Goal: Check status: Check status

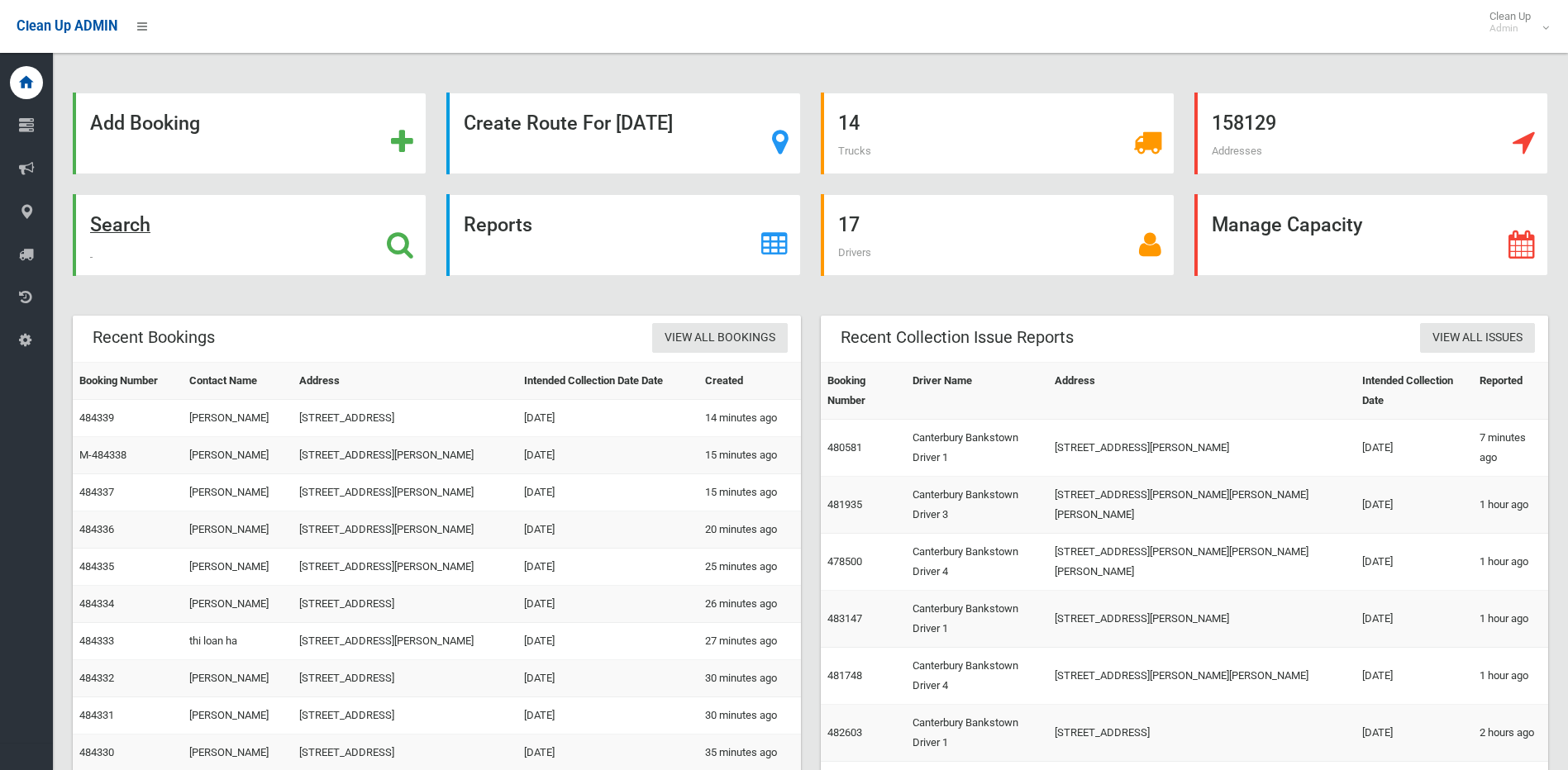
click at [400, 237] on icon at bounding box center [399, 244] width 27 height 28
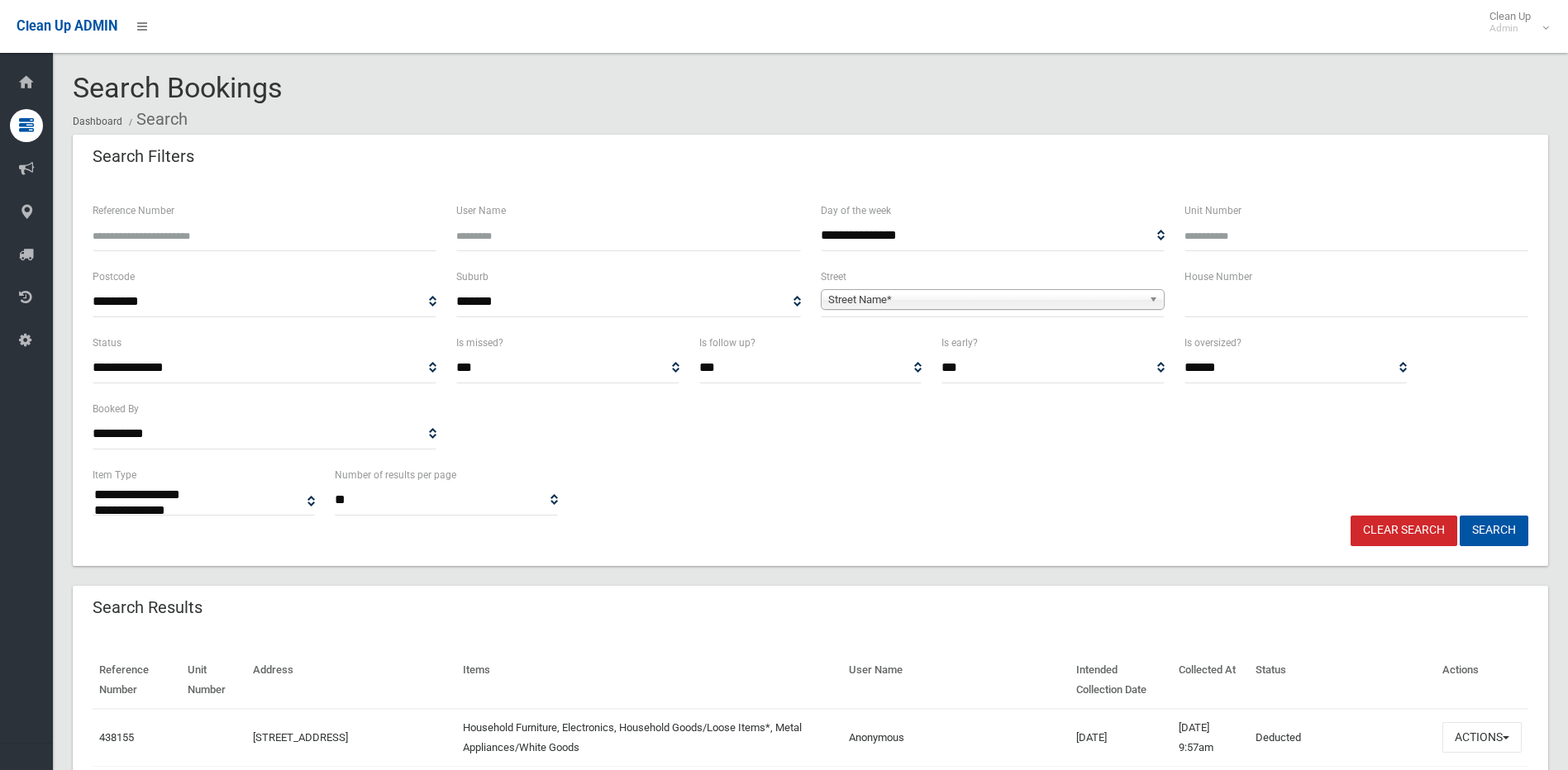
select select
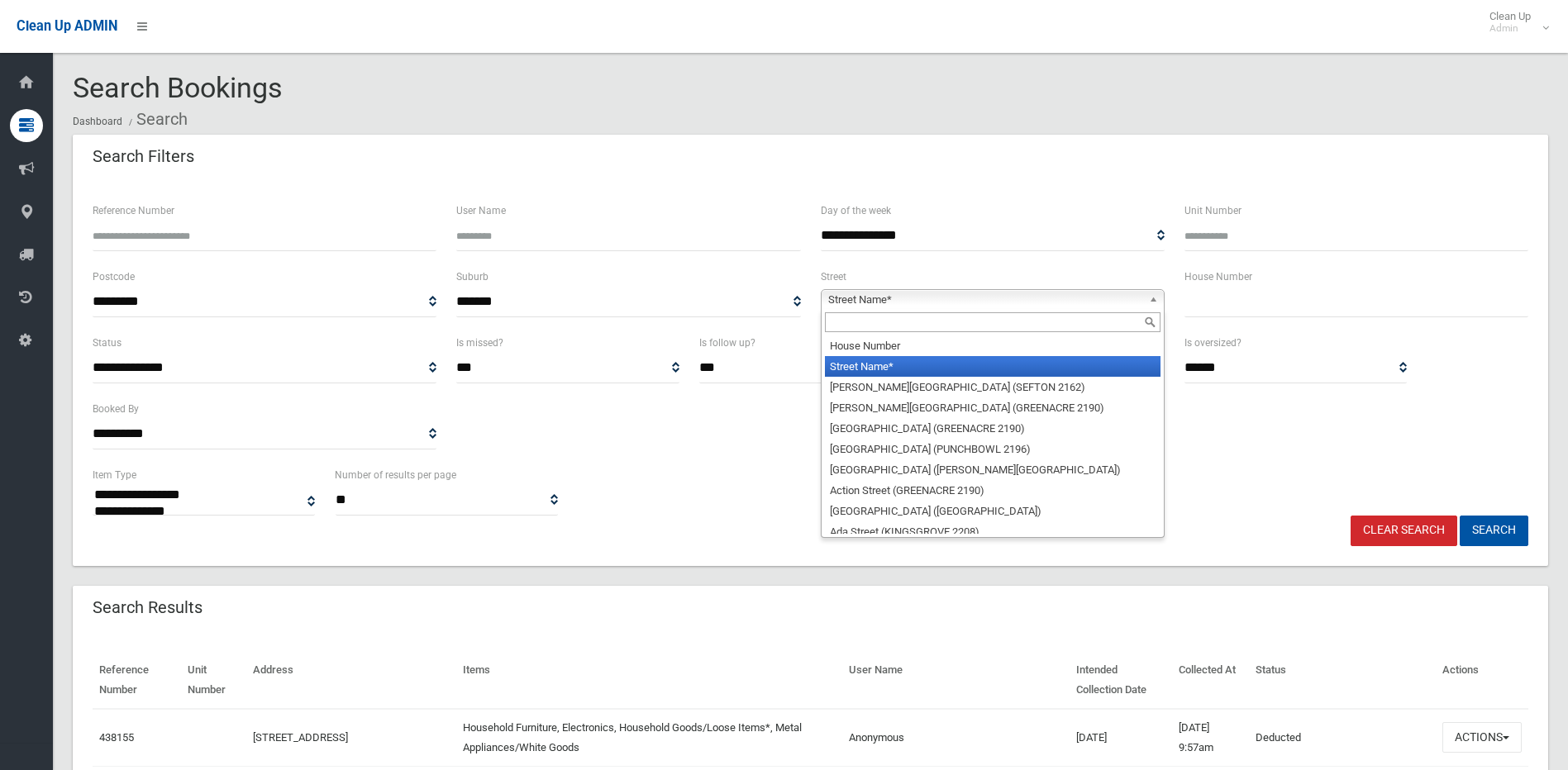
click at [881, 296] on span "Street Name*" at bounding box center [985, 300] width 314 height 20
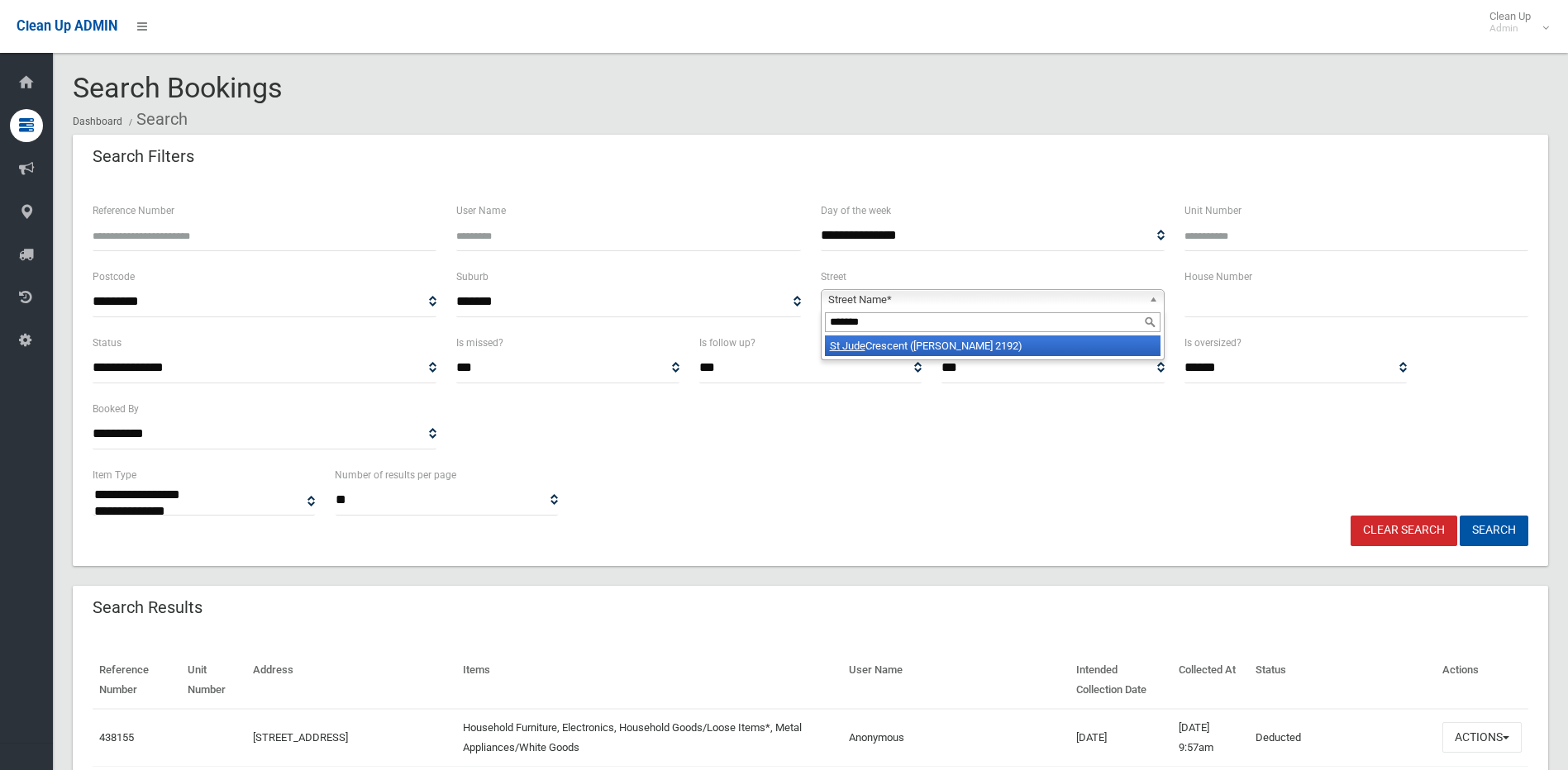
type input "*******"
click at [939, 342] on li "[GEOGRAPHIC_DATA] ([PERSON_NAME][GEOGRAPHIC_DATA])" at bounding box center [993, 345] width 335 height 21
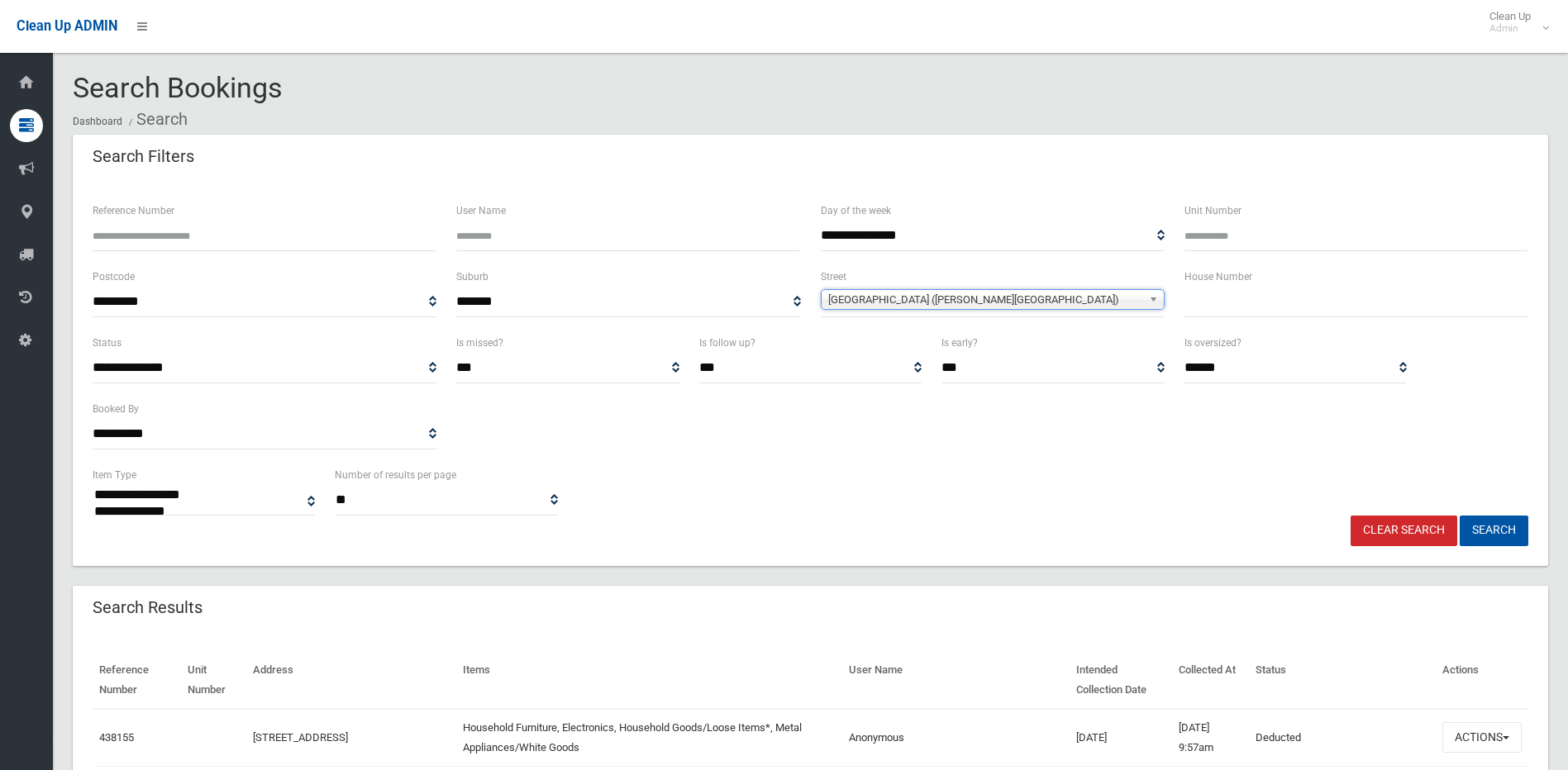
click at [1207, 301] on input "text" at bounding box center [1356, 301] width 343 height 30
type input "*"
click at [1460, 515] on button "Search" at bounding box center [1494, 530] width 69 height 30
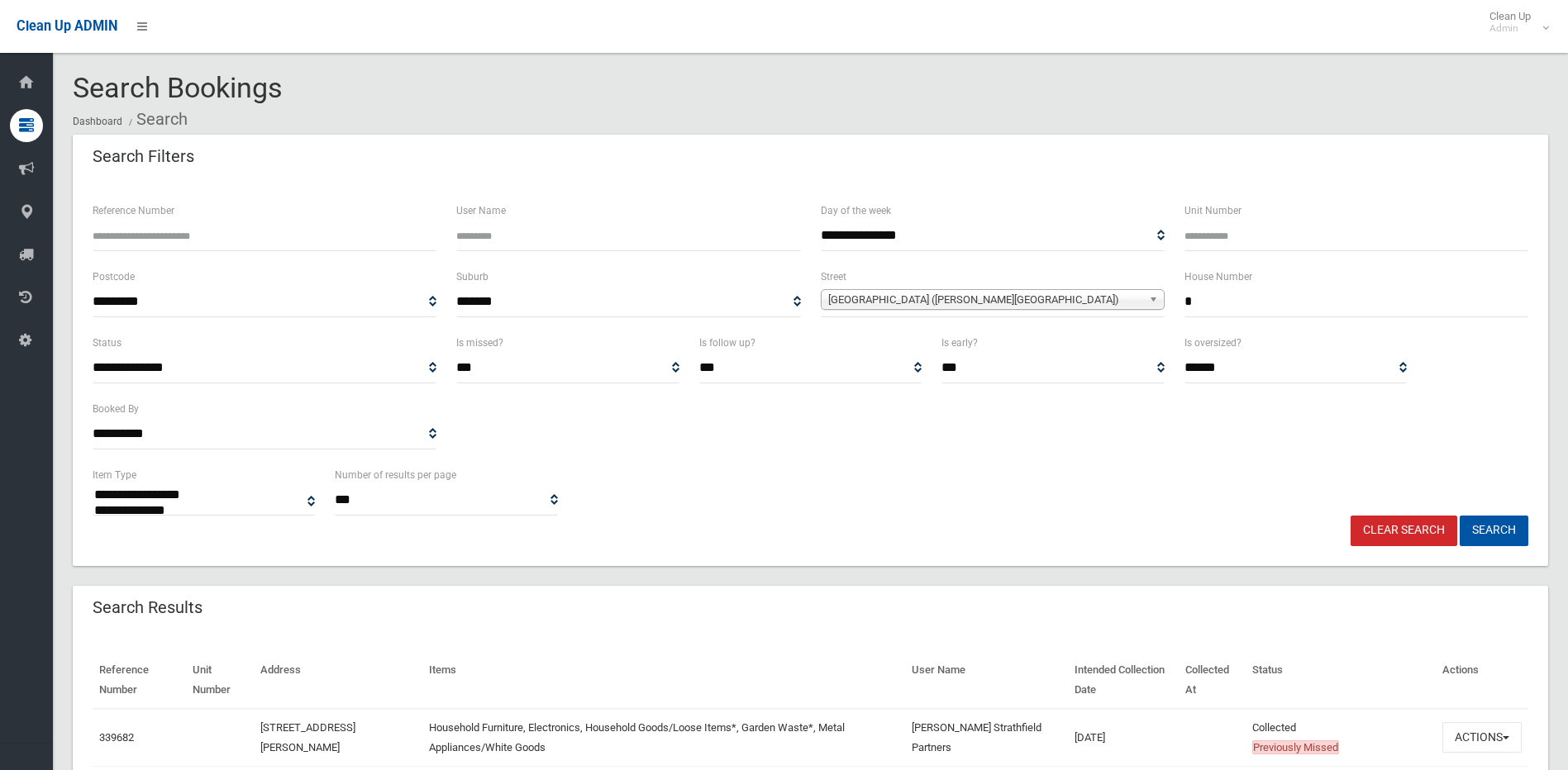
select select
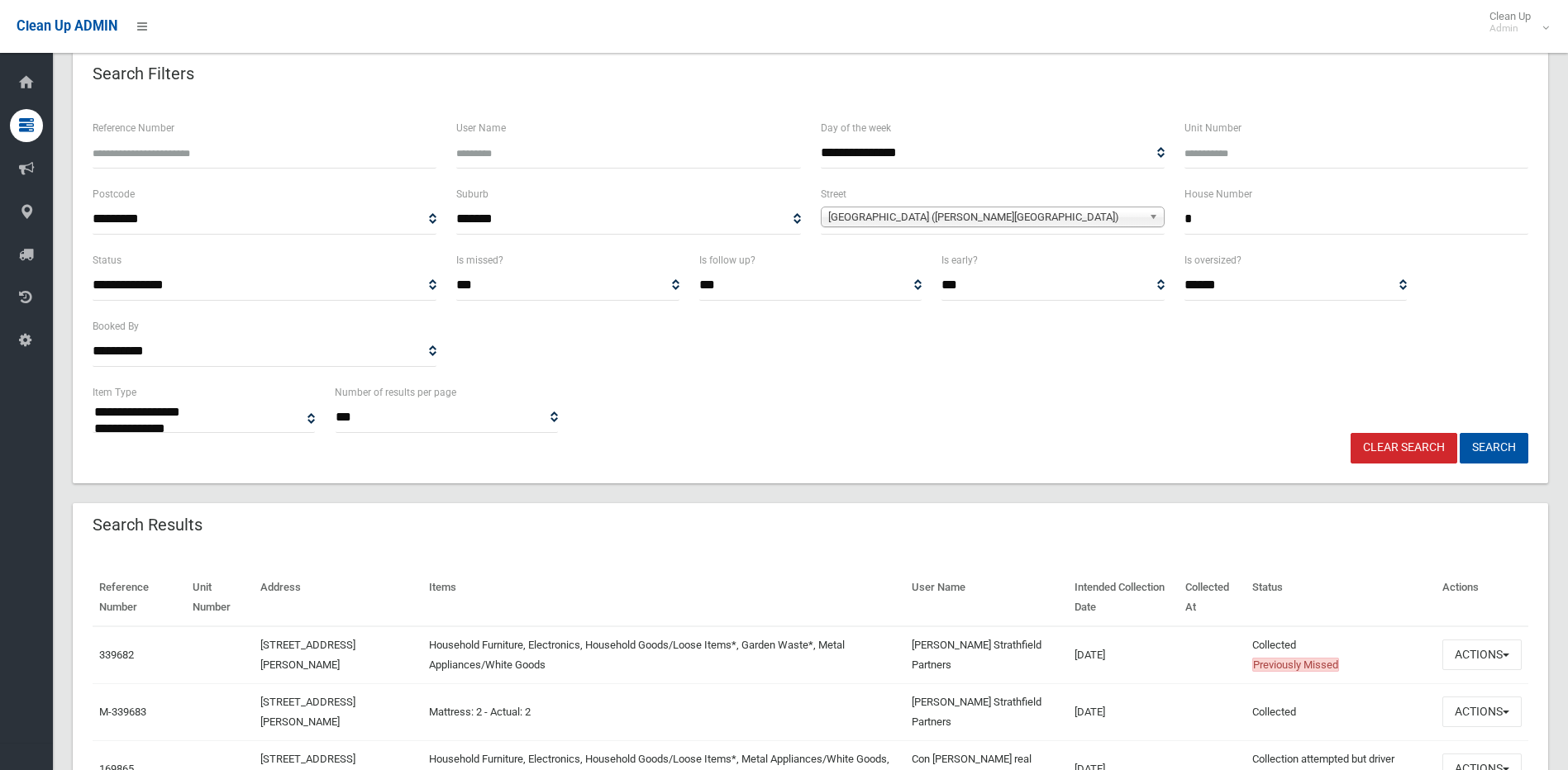
scroll to position [40392, 0]
click at [1157, 215] on b at bounding box center [1156, 217] width 15 height 19
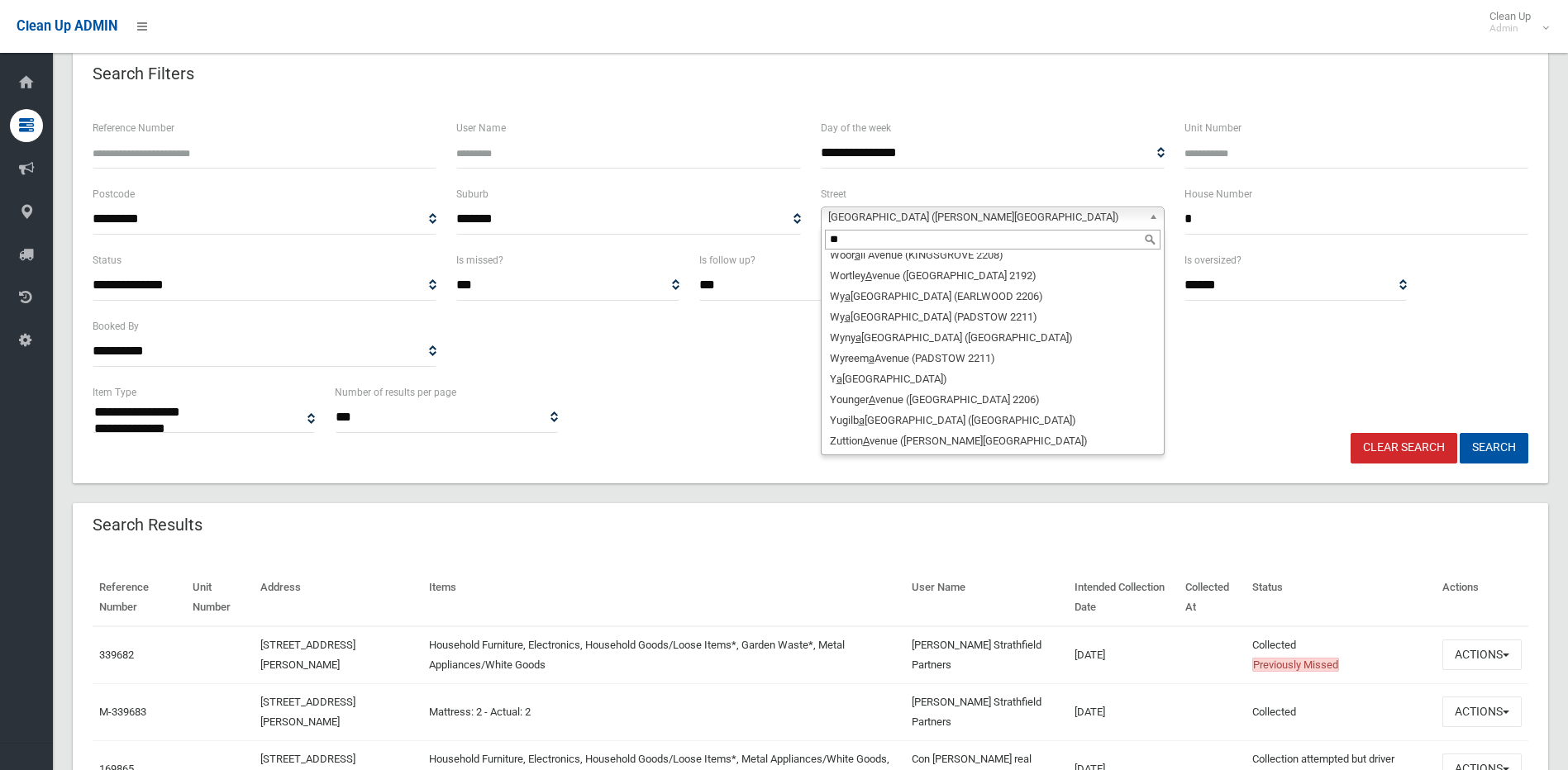
scroll to position [0, 0]
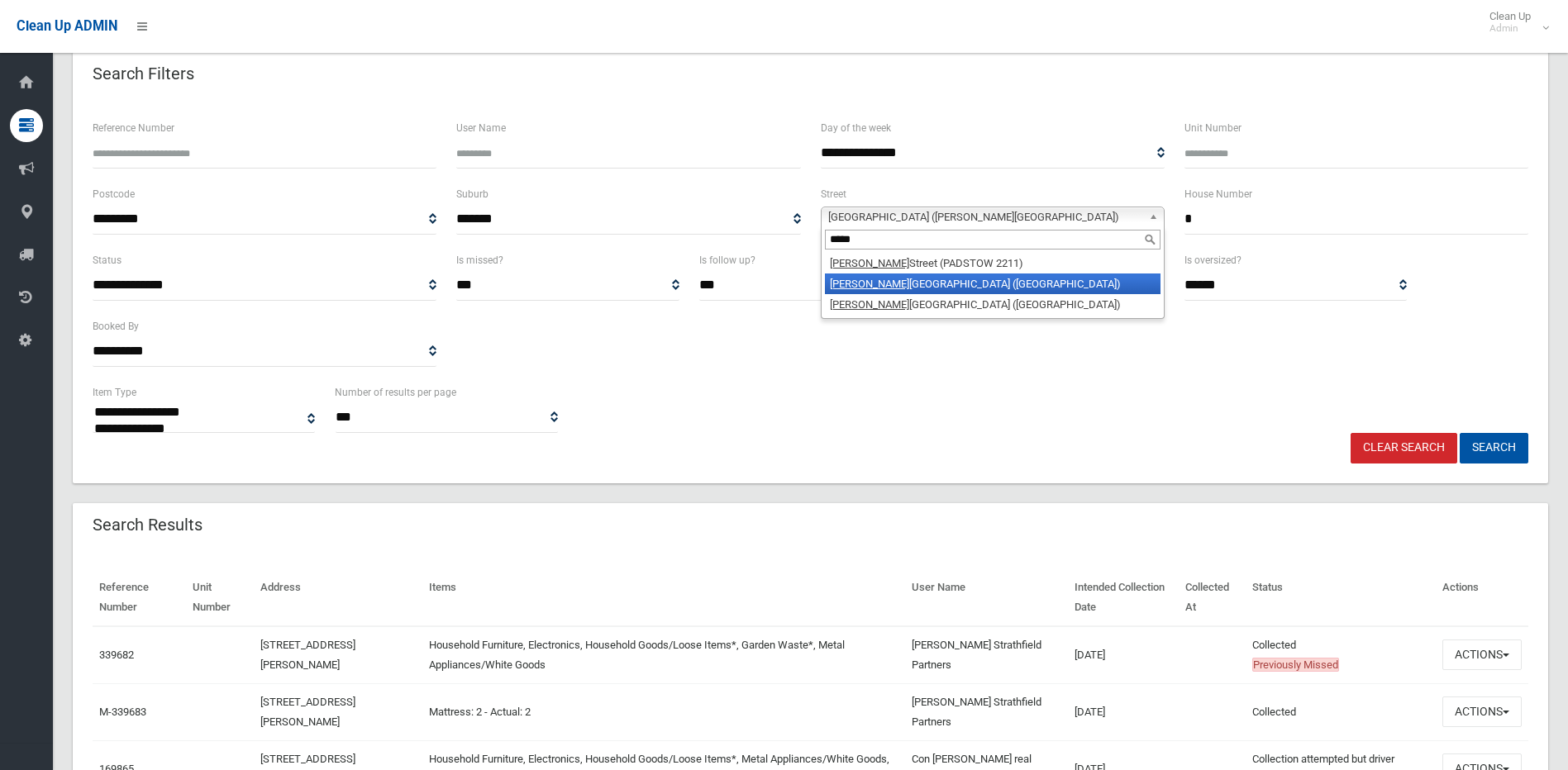
type input "*****"
click at [919, 284] on li "Alice Street North (WILEY PARK 2195)" at bounding box center [993, 284] width 335 height 21
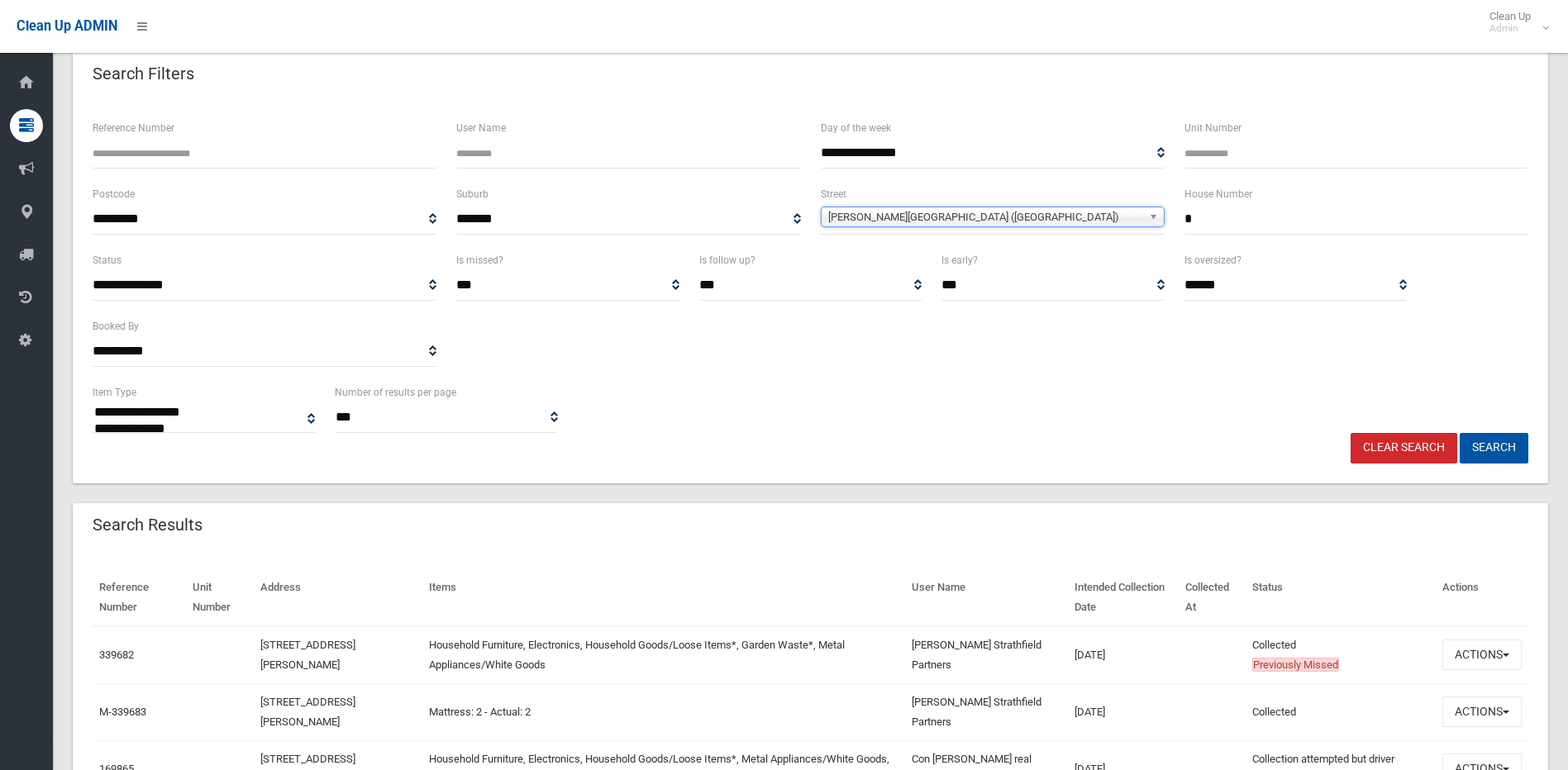
click at [1191, 222] on input "*" at bounding box center [1356, 219] width 343 height 30
type input "*****"
click at [1460, 433] on button "Search" at bounding box center [1494, 448] width 69 height 30
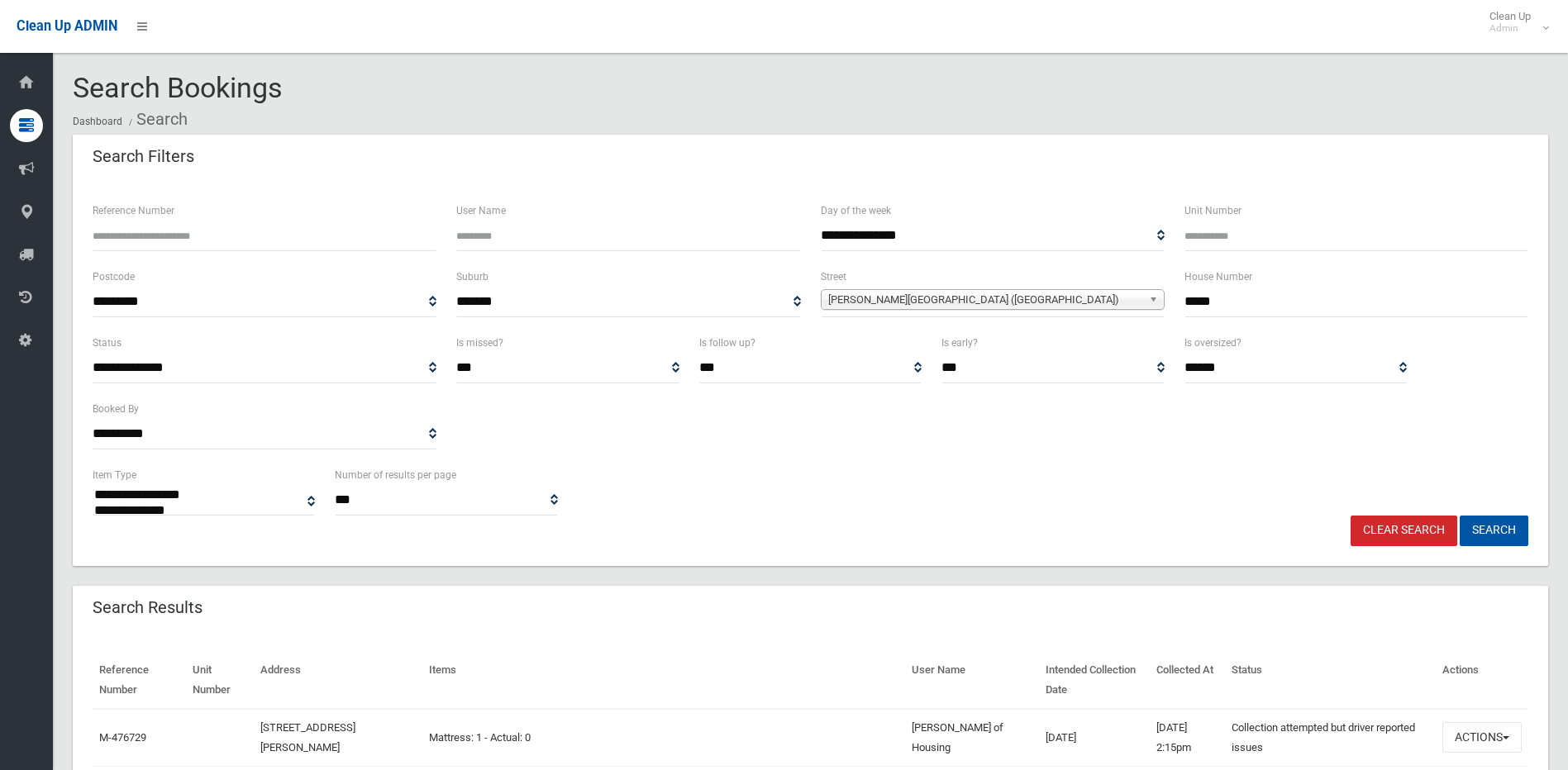
select select
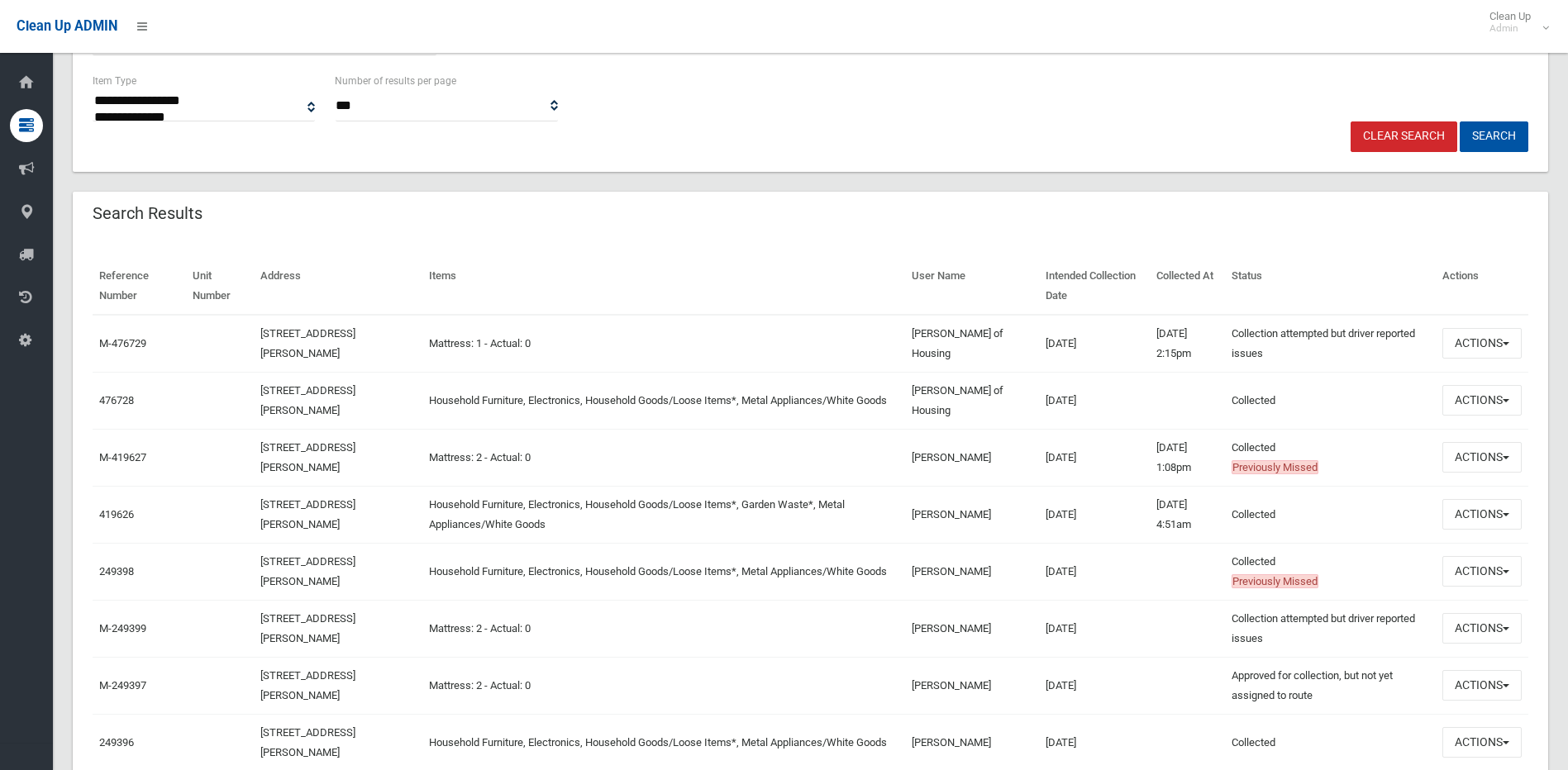
scroll to position [413, 0]
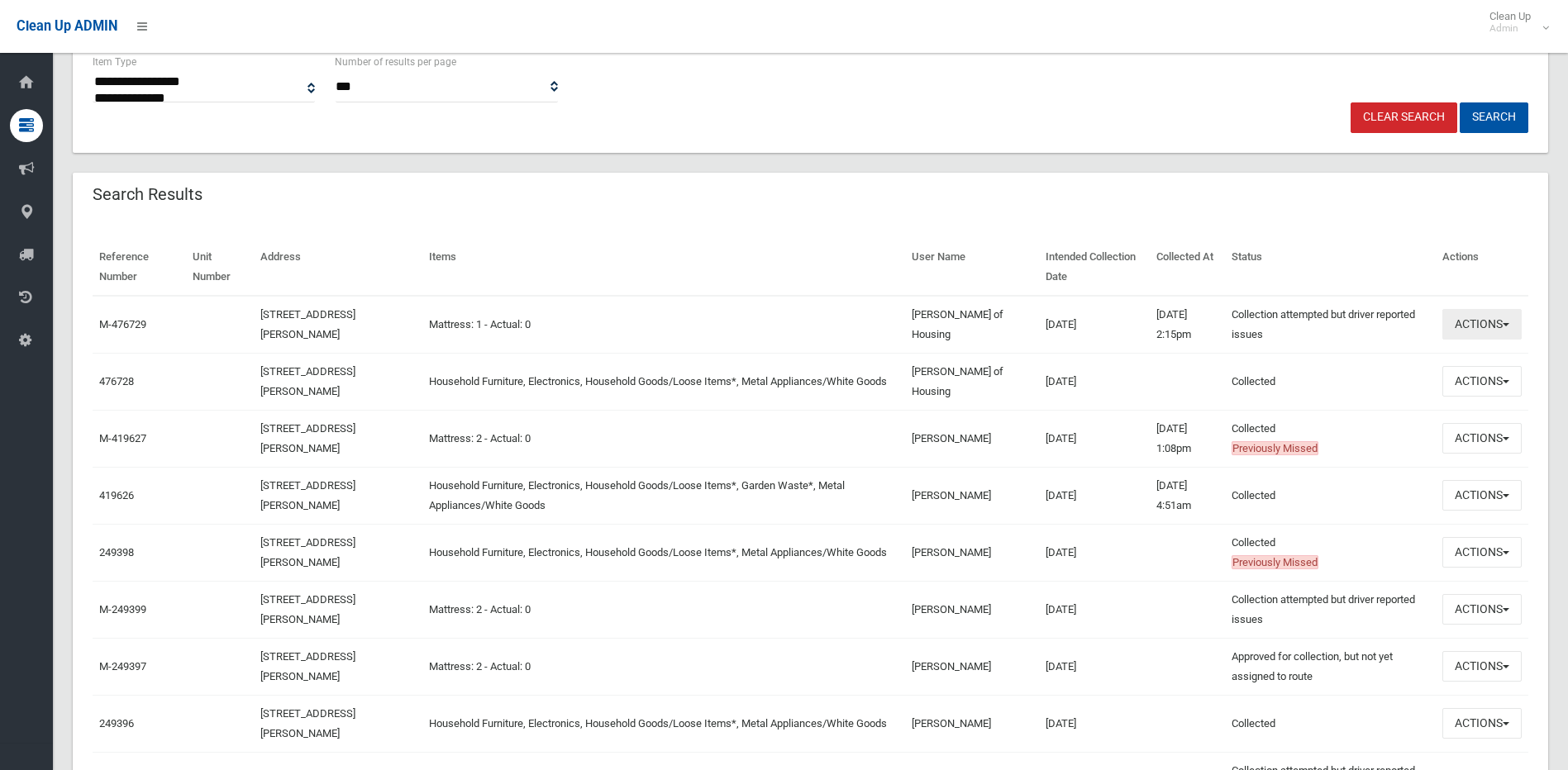
click at [1505, 326] on span "button" at bounding box center [1506, 325] width 6 height 4
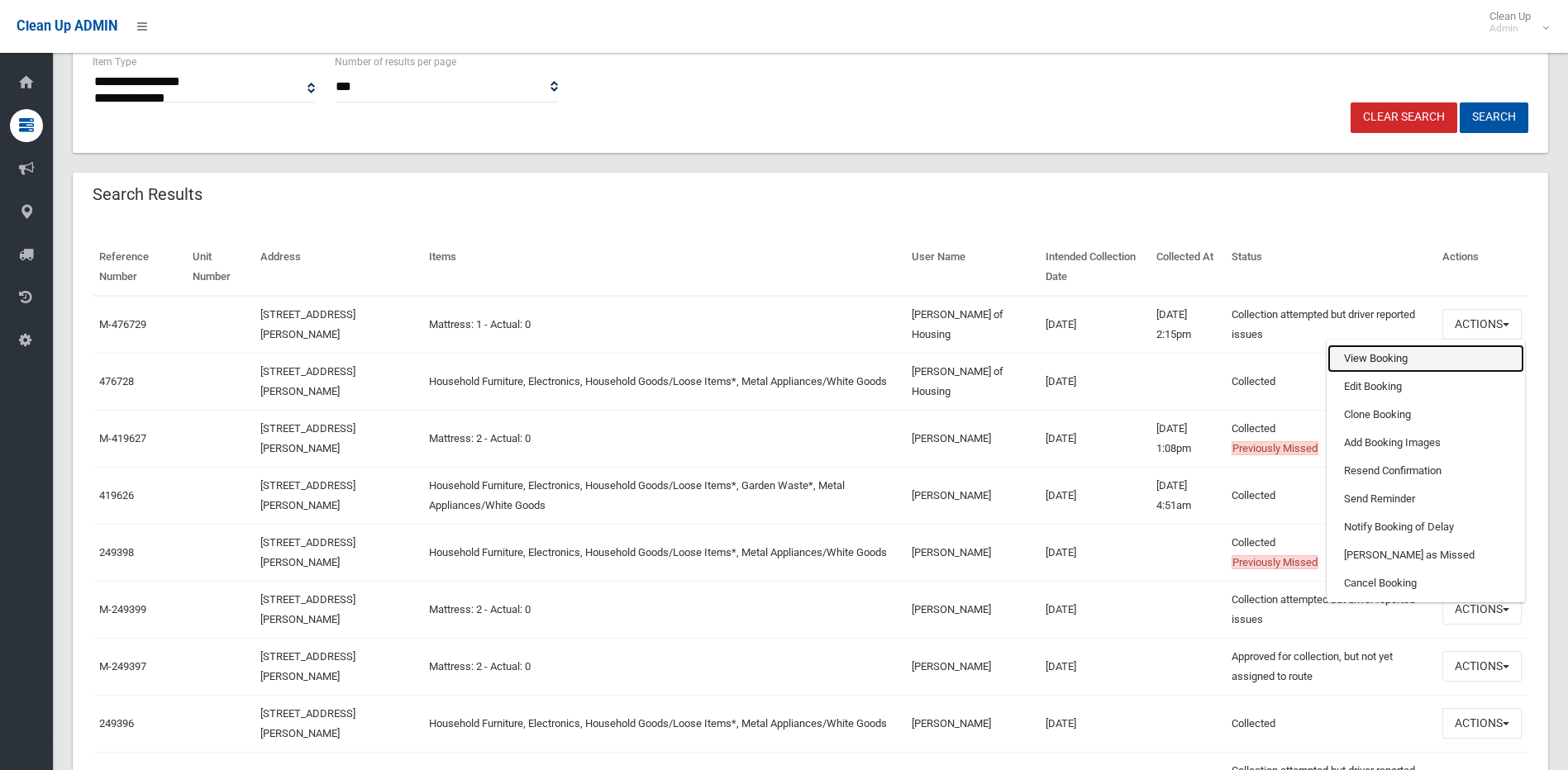
click at [1379, 356] on link "View Booking" at bounding box center [1425, 358] width 197 height 28
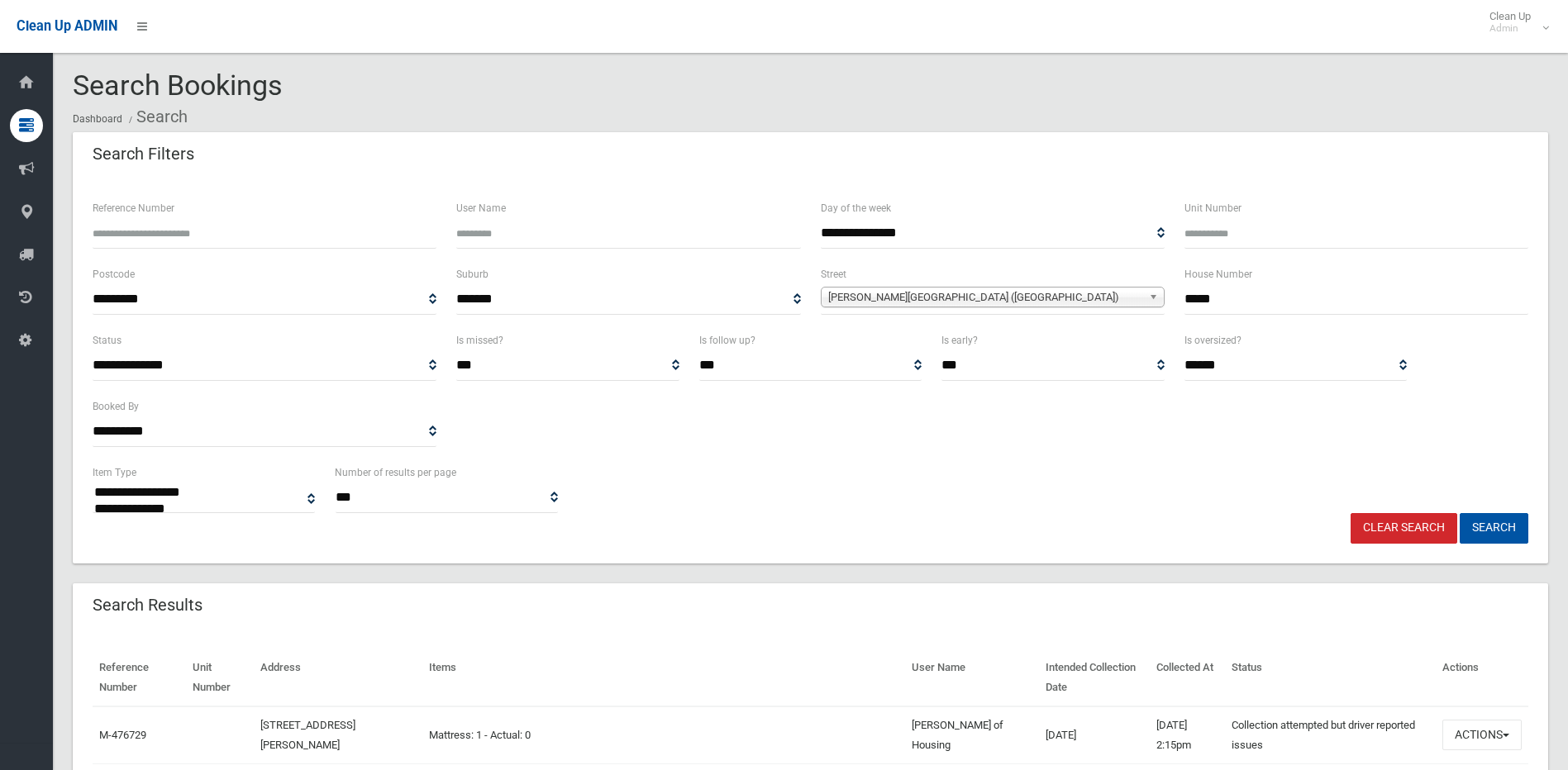
scroll to position [0, 0]
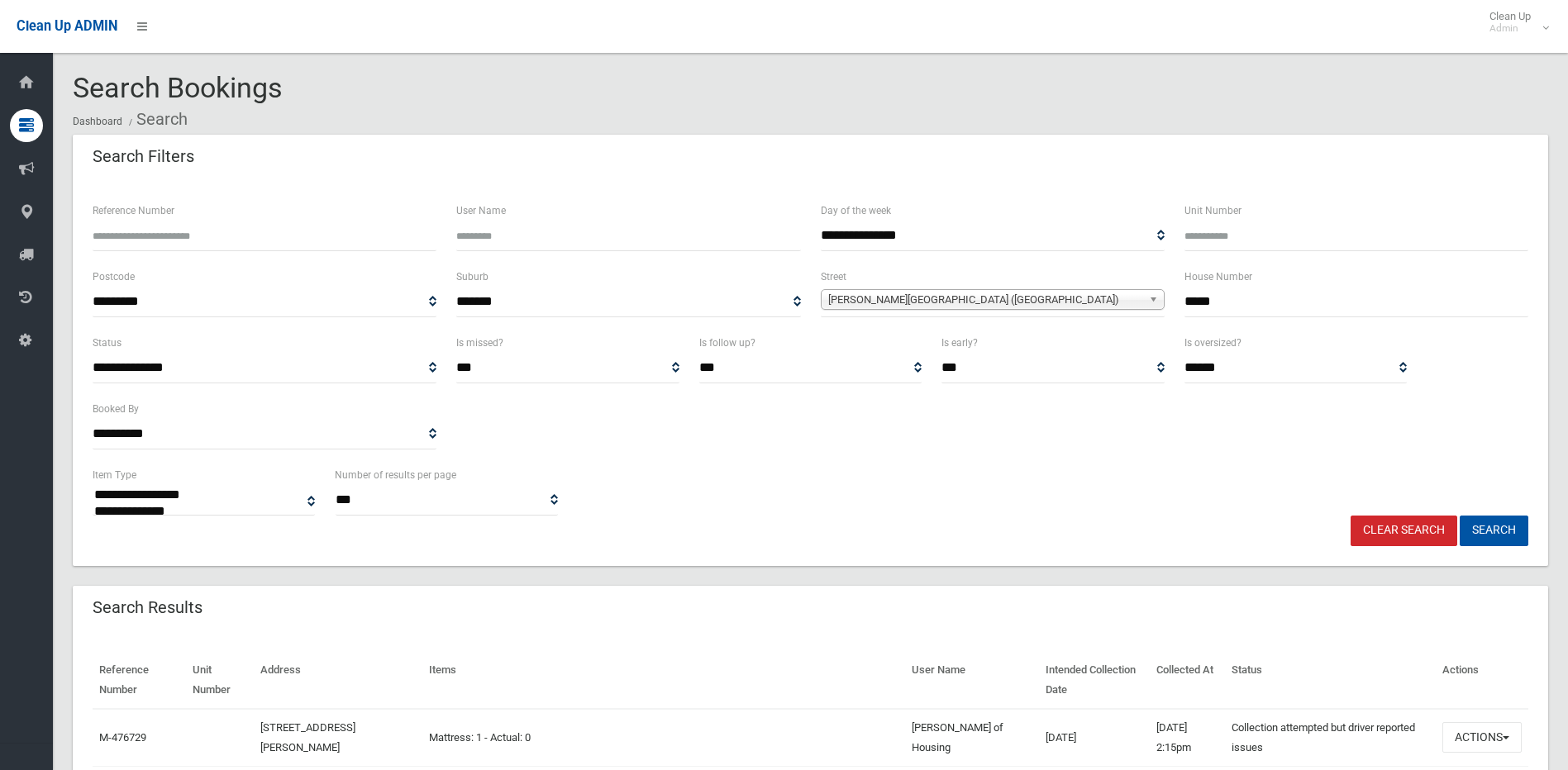
click at [1430, 529] on link "Clear Search" at bounding box center [1404, 530] width 106 height 30
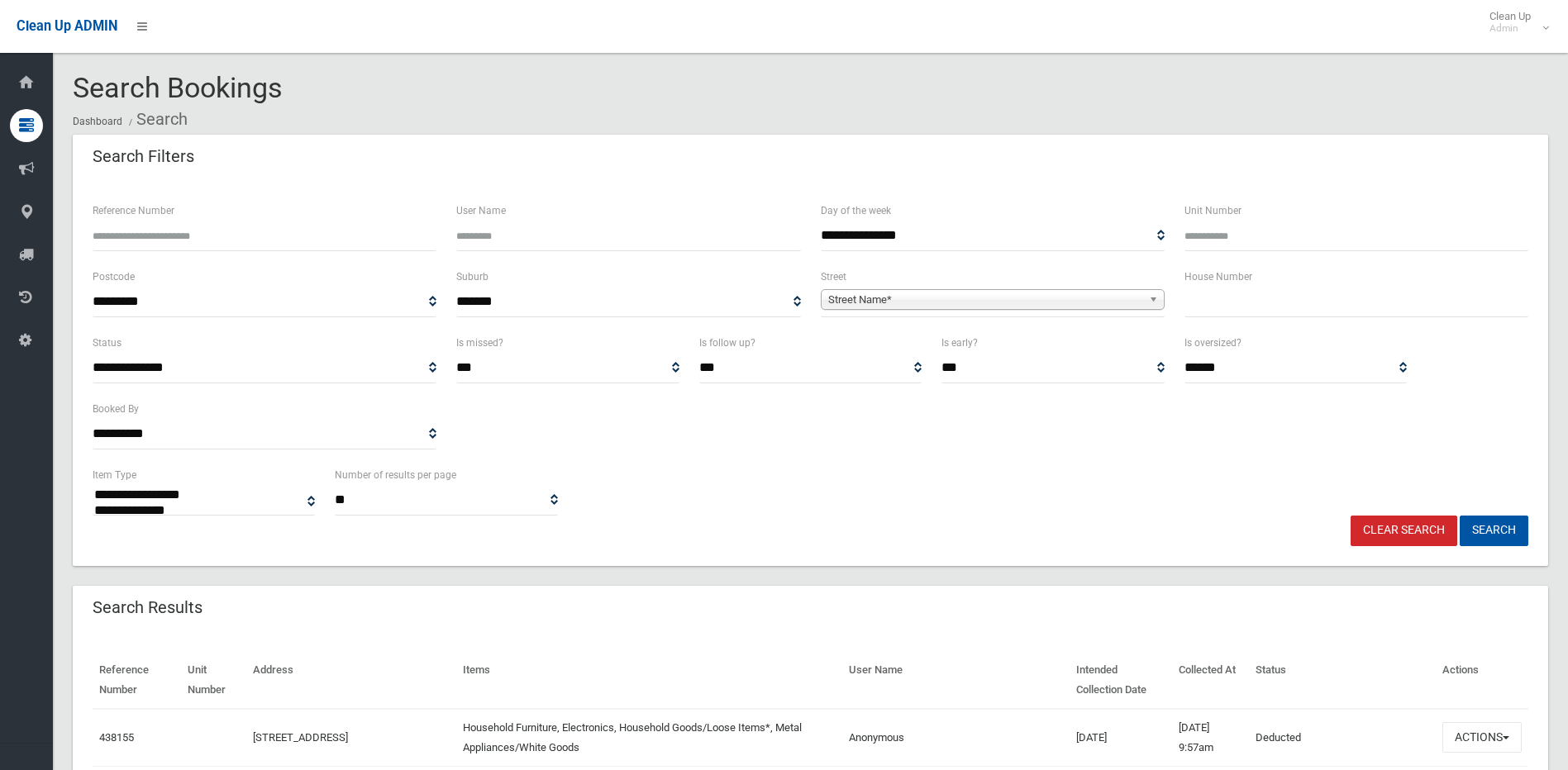
select select
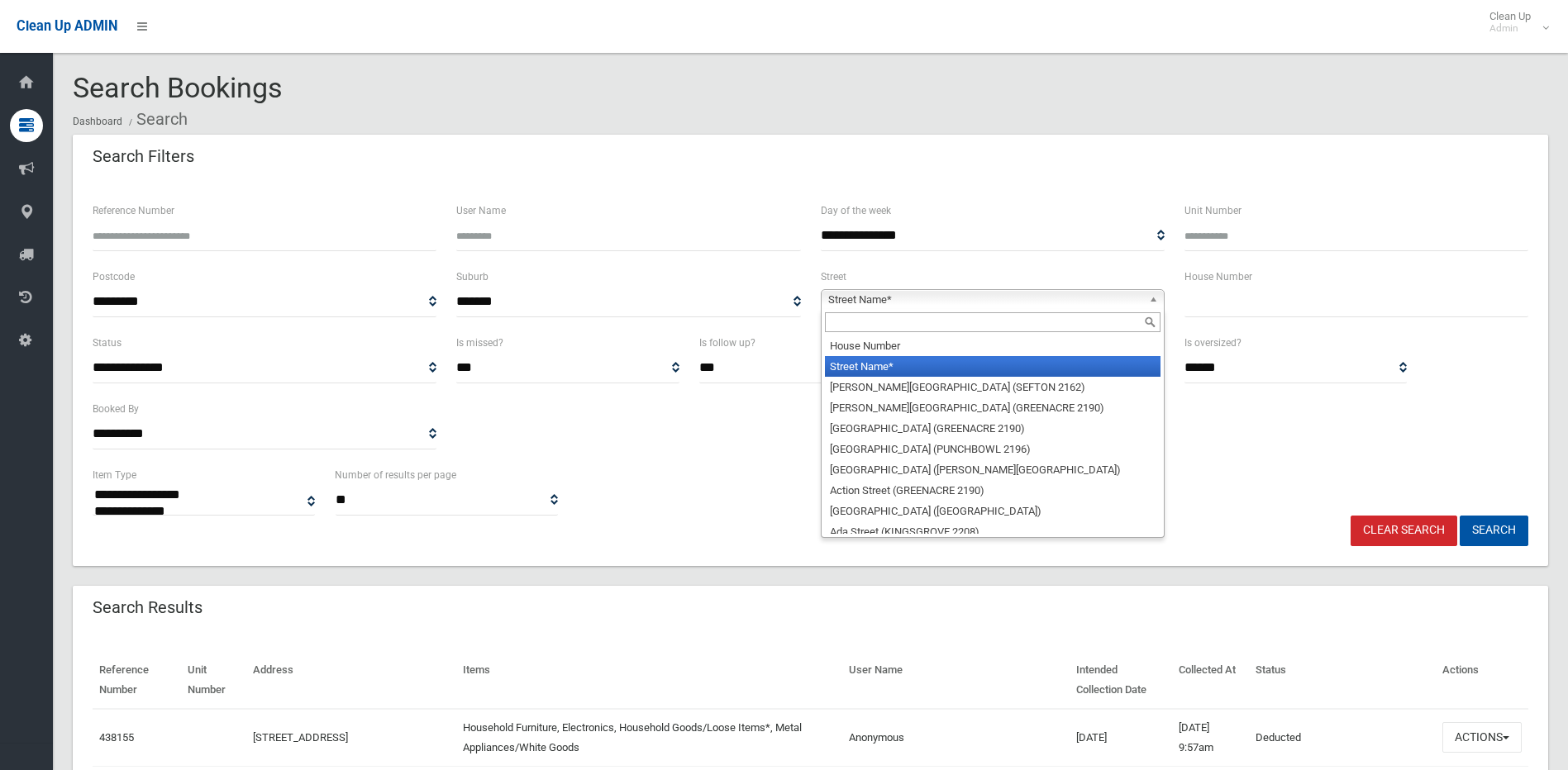
click at [1153, 297] on b at bounding box center [1156, 299] width 15 height 19
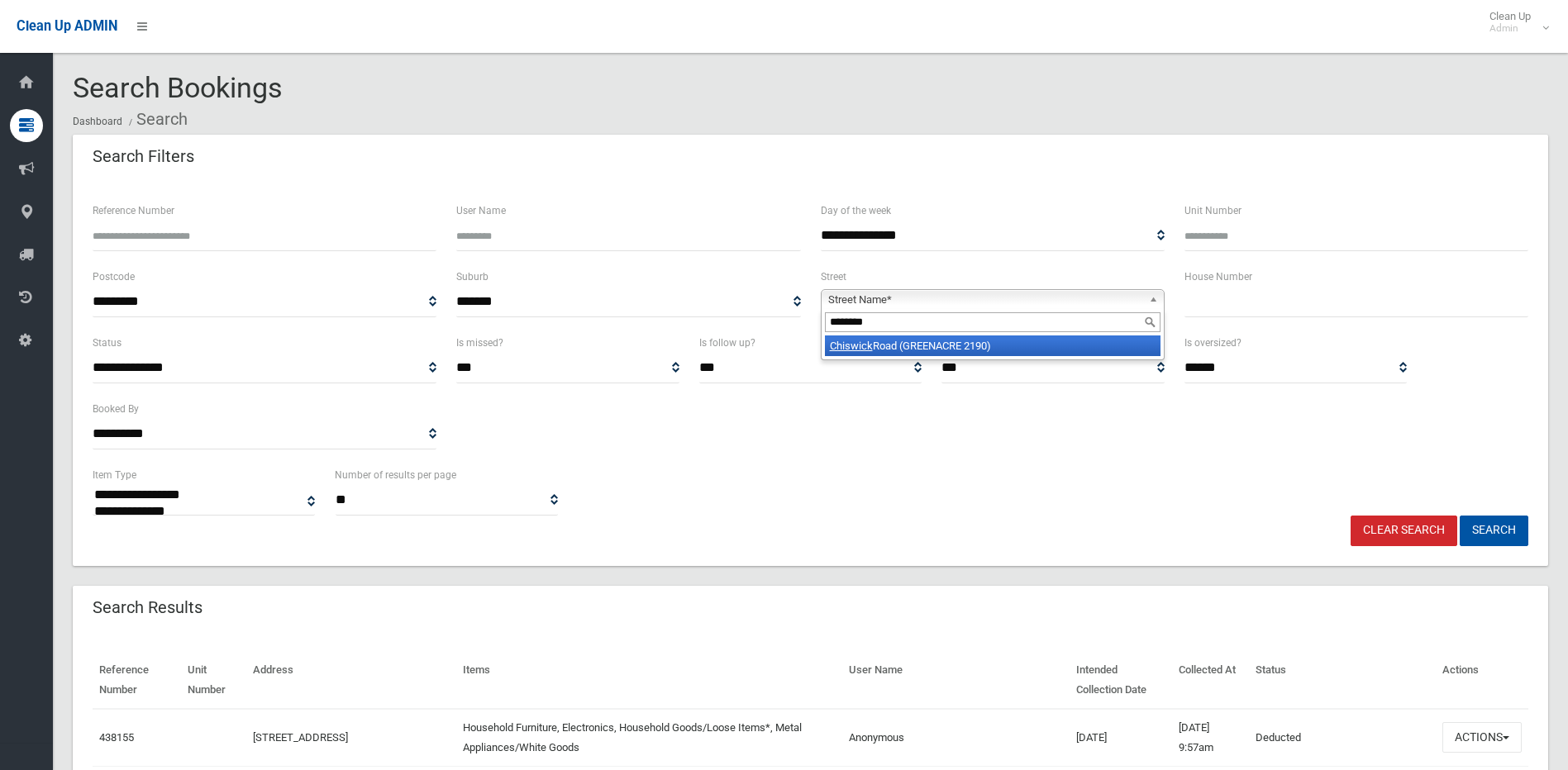
type input "********"
click at [975, 338] on li "Chiswick Road (GREENACRE 2190)" at bounding box center [993, 345] width 335 height 21
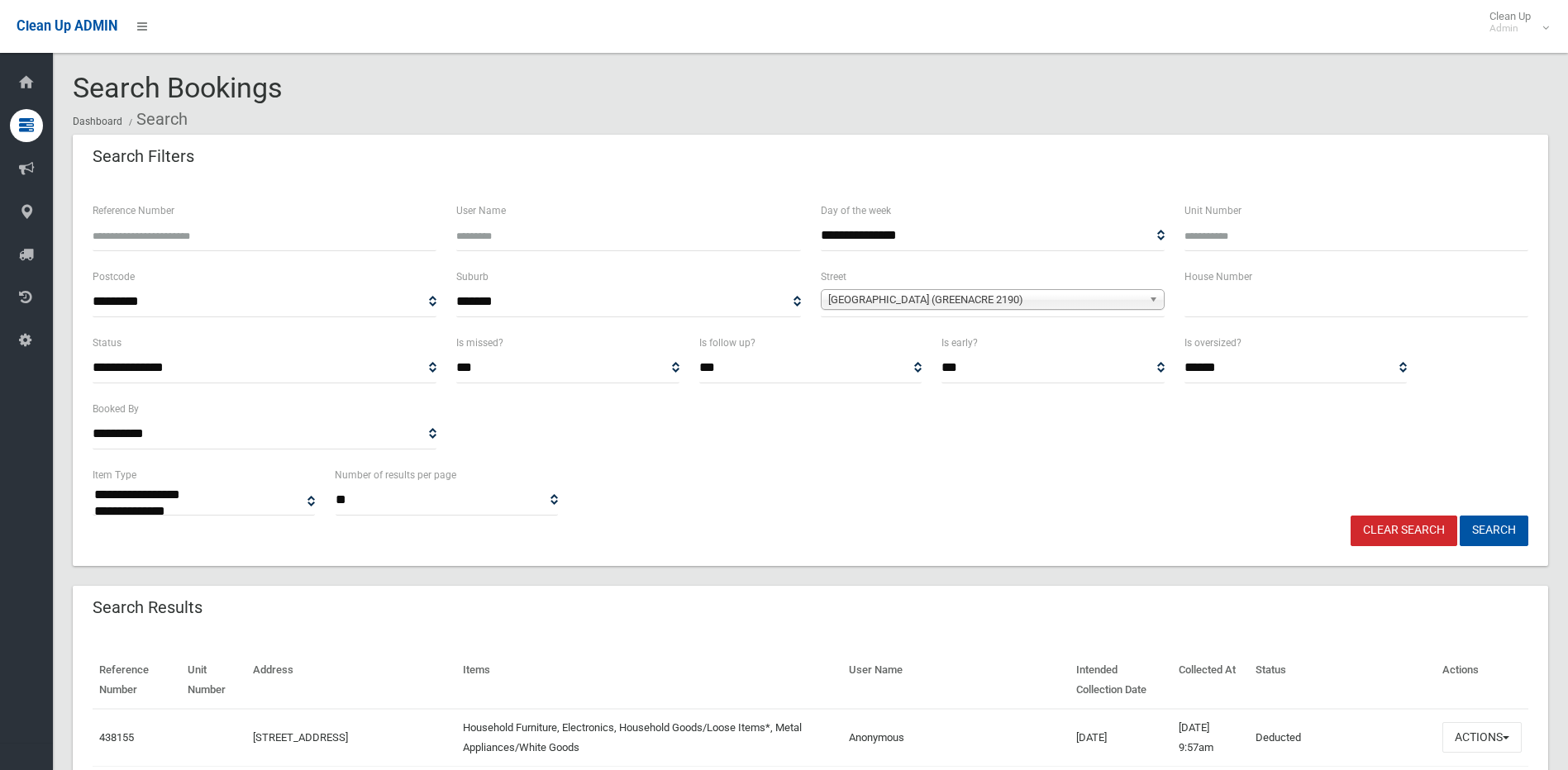
click at [1193, 300] on input "text" at bounding box center [1356, 301] width 343 height 30
type input "**"
click at [1460, 515] on button "Search" at bounding box center [1494, 530] width 69 height 30
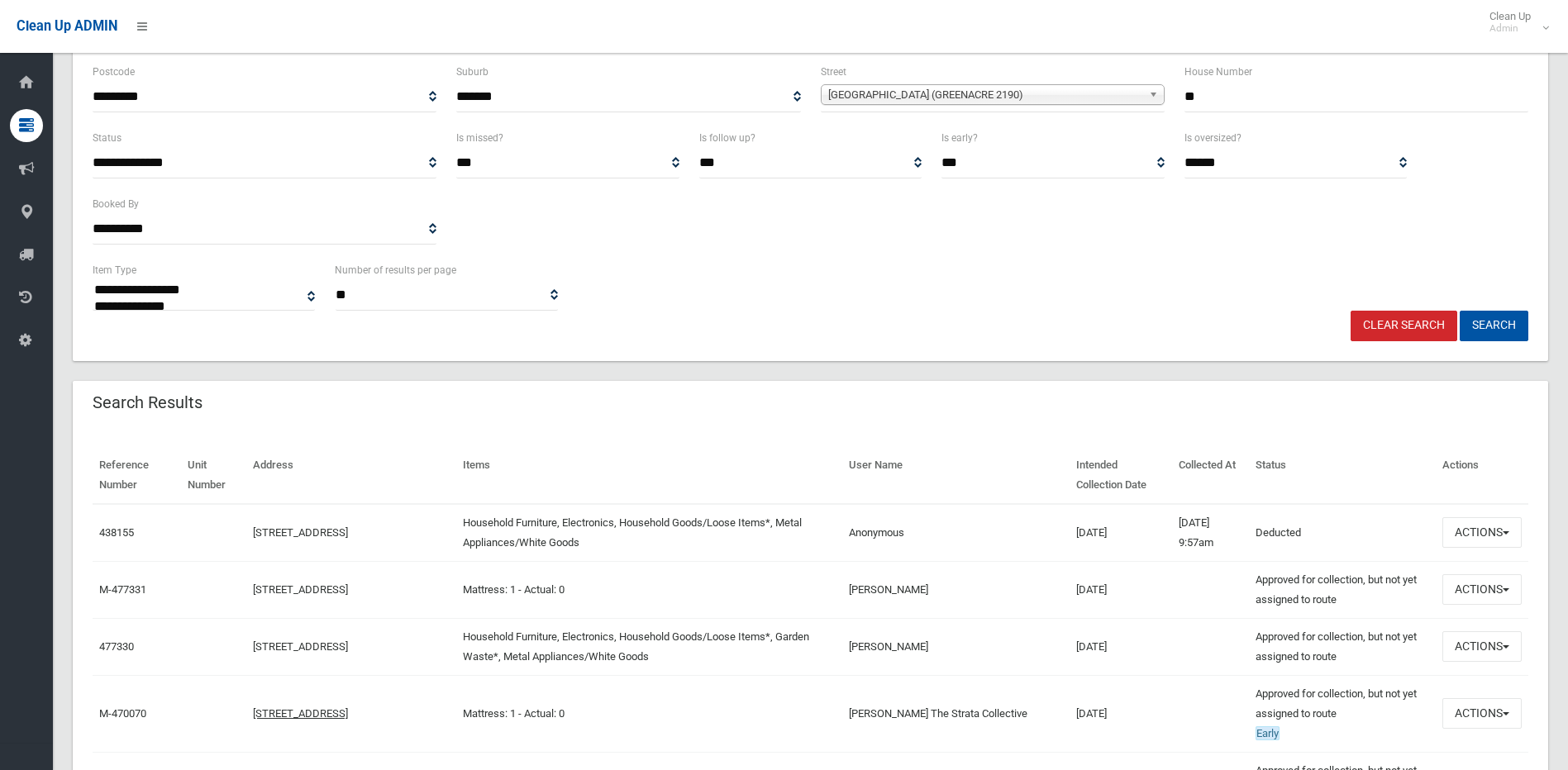
scroll to position [331, 0]
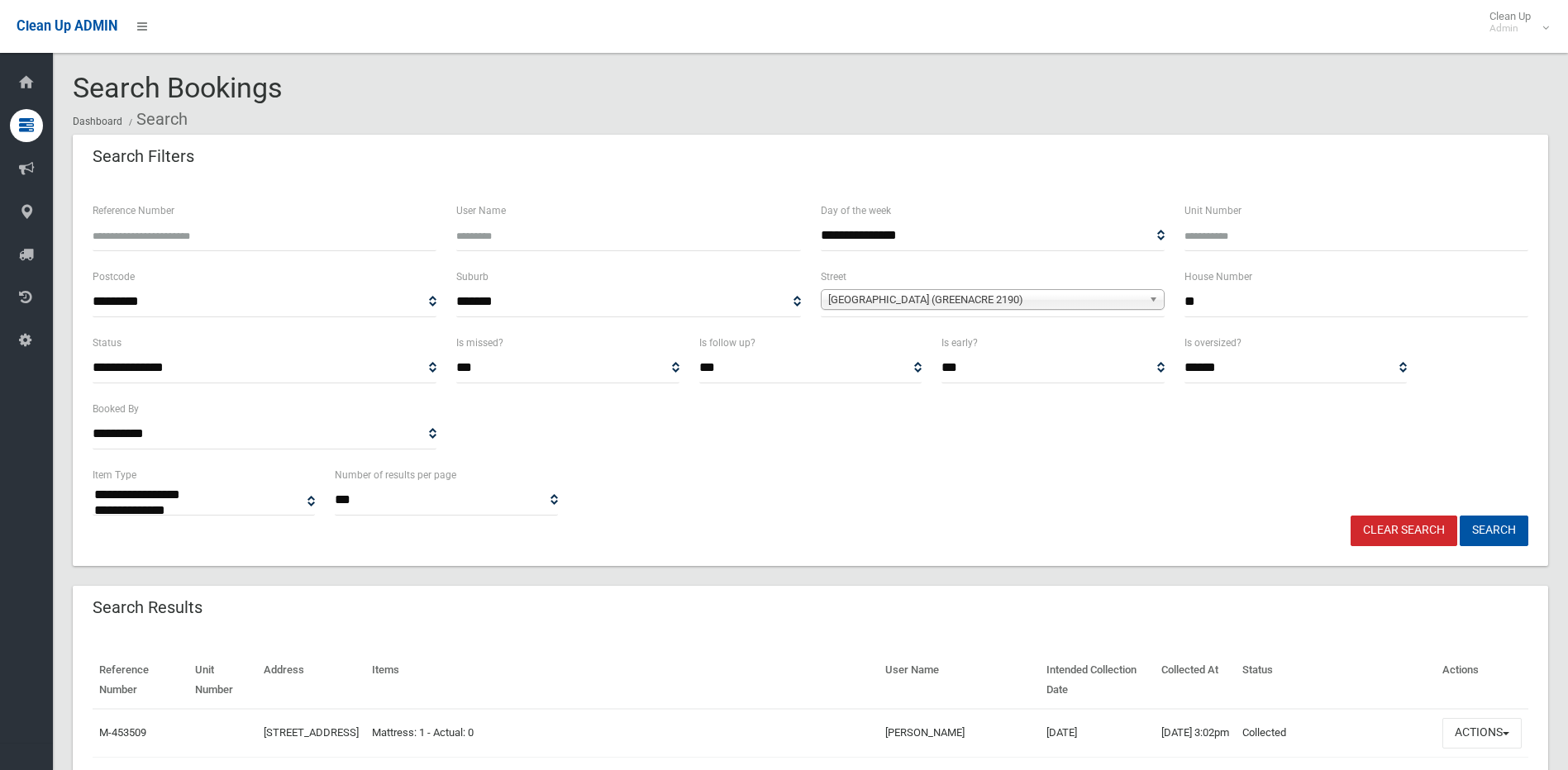
select select
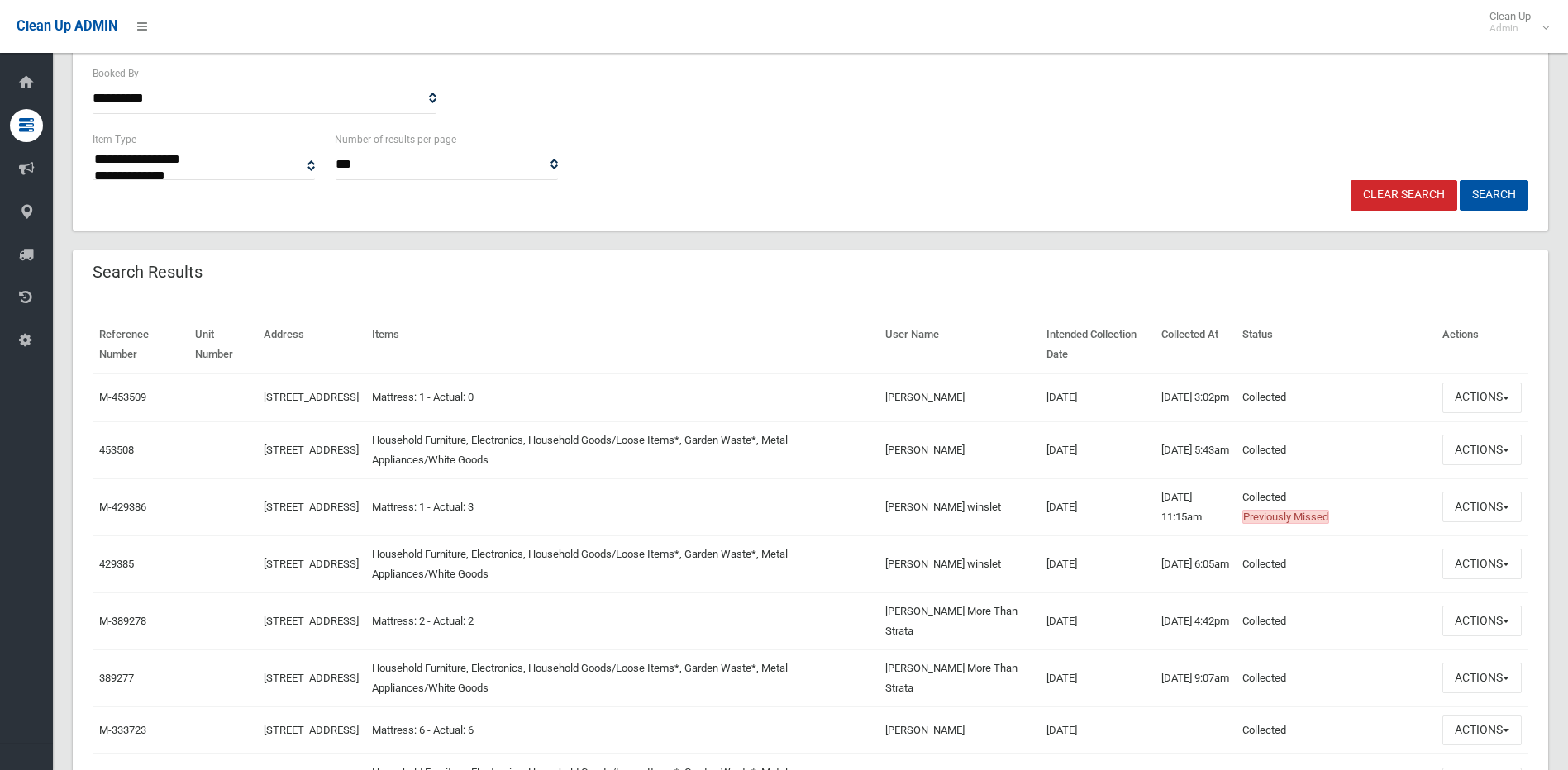
scroll to position [413, 0]
